Goal: Contribute content

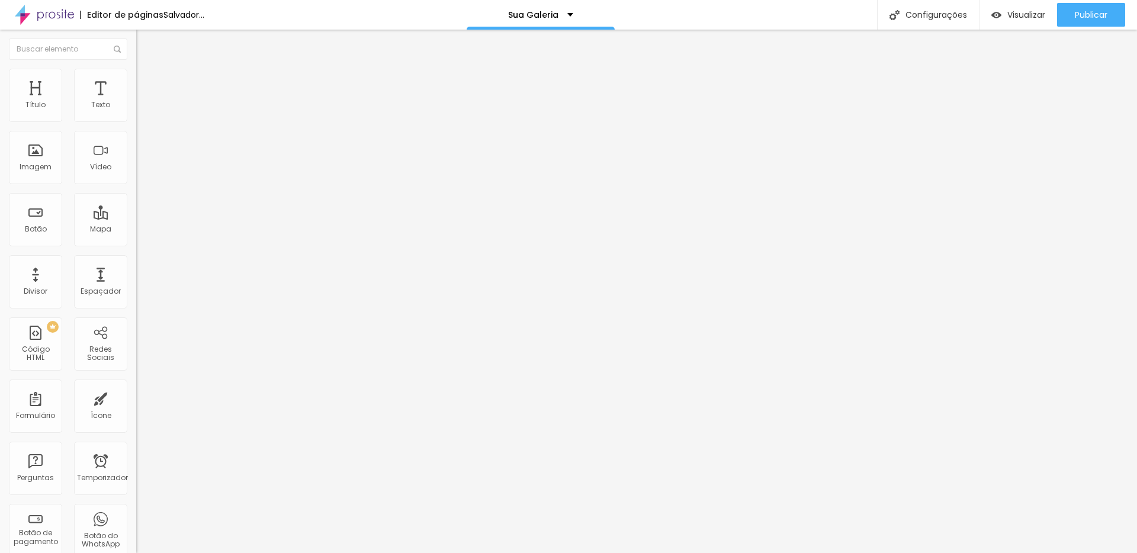
click at [143, 102] on font "Trocar imagem" at bounding box center [171, 97] width 57 height 10
click at [136, 244] on input "text" at bounding box center [207, 238] width 142 height 12
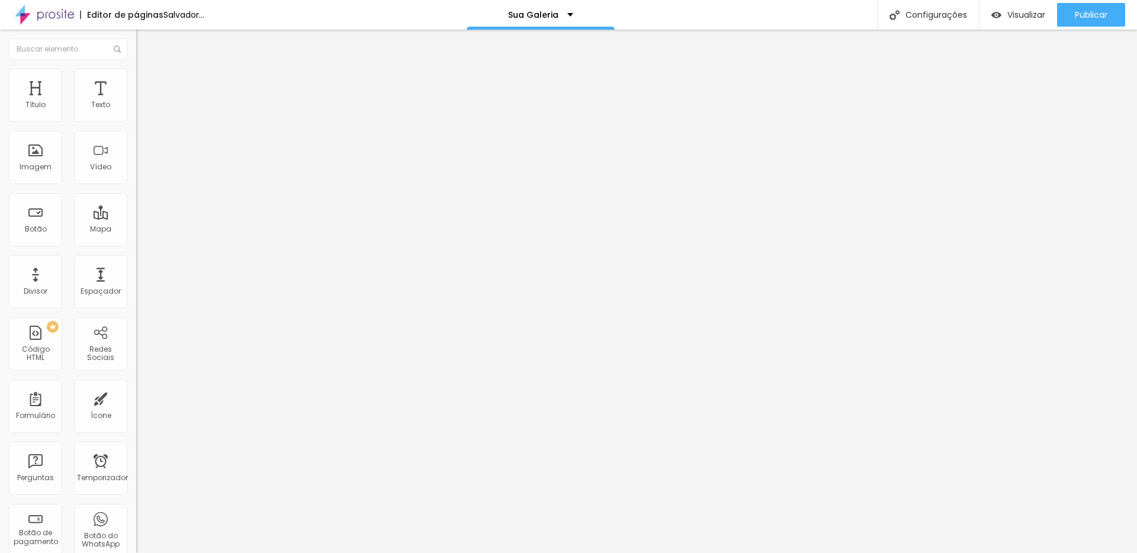
paste input "[URL][DOMAIN_NAME]"
type input "[URL][DOMAIN_NAME]"
click at [1090, 9] on font "Publicar" at bounding box center [1091, 15] width 33 height 12
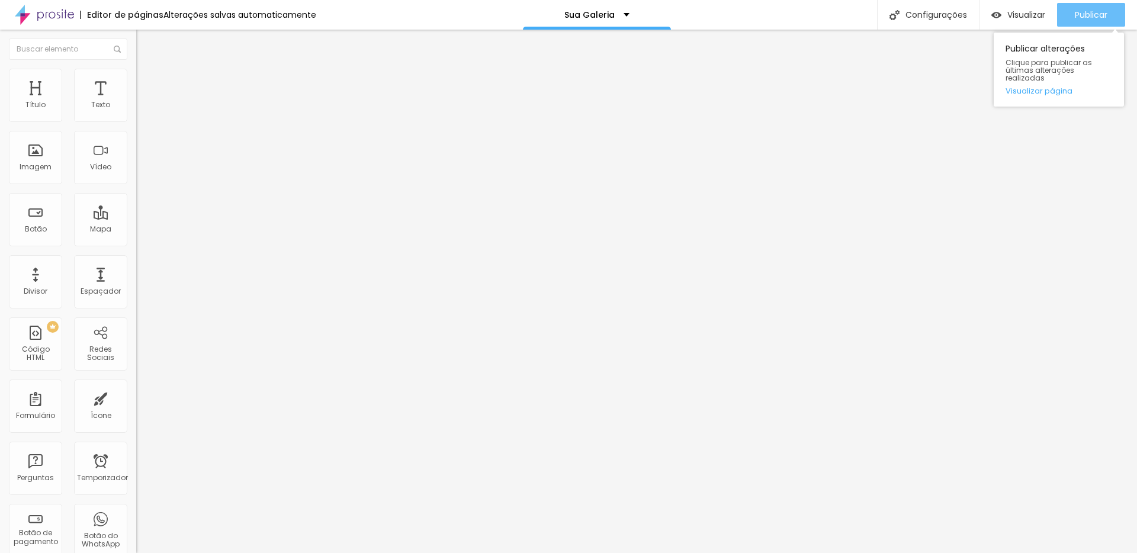
click at [1077, 14] on font "Publicar" at bounding box center [1091, 15] width 33 height 12
